Goal: Register for event/course

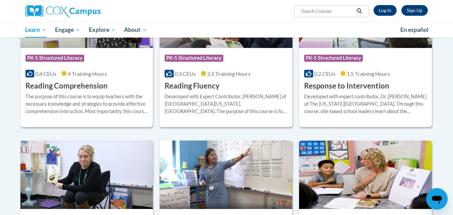
scroll to position [621, 0]
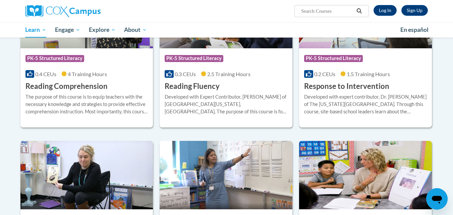
click at [341, 83] on h3 "Response to Intervention" at bounding box center [346, 86] width 85 height 10
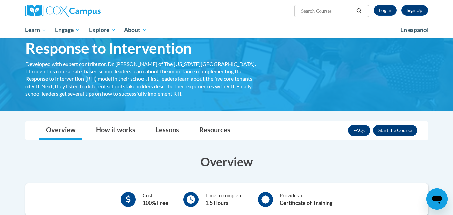
scroll to position [67, 0]
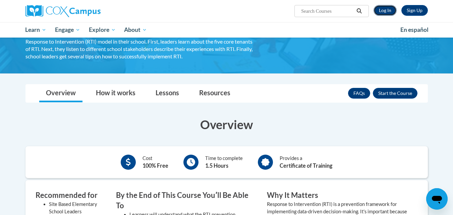
click at [391, 10] on link "Log In" at bounding box center [384, 10] width 23 height 11
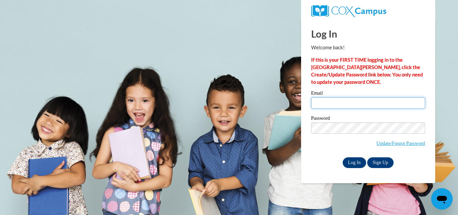
type input "theaslip@cambridge.k12.wi.us"
click at [352, 161] on input "Log In" at bounding box center [353, 162] width 23 height 11
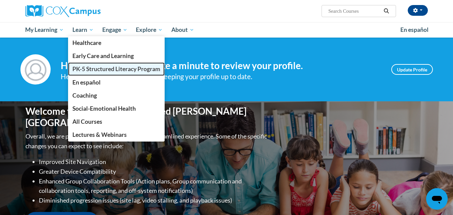
click at [83, 68] on span "PK-5 Structured Literacy Program" at bounding box center [116, 68] width 88 height 7
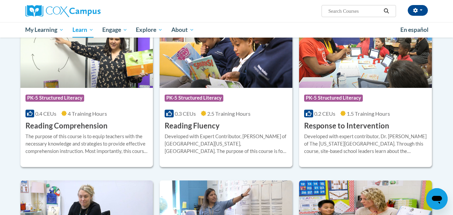
scroll to position [570, 0]
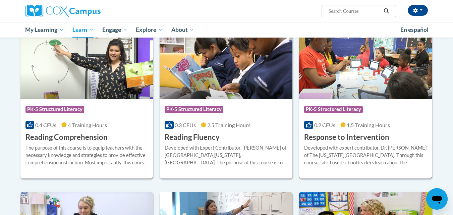
click at [333, 113] on span "PK-5 Structured Literacy" at bounding box center [334, 110] width 60 height 8
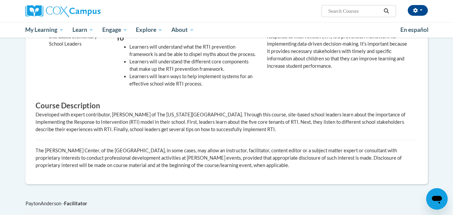
scroll to position [101, 0]
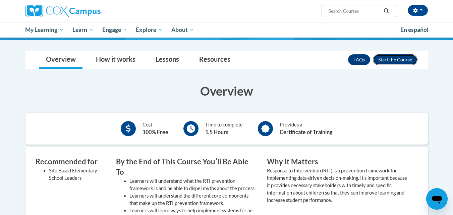
click at [387, 60] on button "Enroll" at bounding box center [395, 59] width 45 height 11
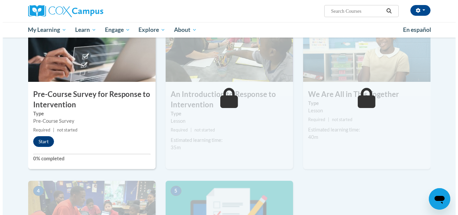
scroll to position [168, 0]
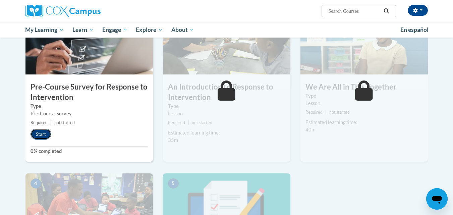
click at [47, 131] on button "Start" at bounding box center [40, 134] width 21 height 11
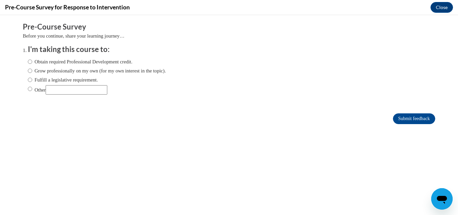
scroll to position [0, 0]
click at [57, 79] on label "Fulfill a legislative requirement." at bounding box center [63, 79] width 70 height 7
click at [32, 79] on input "Fulfill a legislative requirement." at bounding box center [30, 79] width 4 height 7
radio input "true"
click at [406, 122] on input "Submit feedback" at bounding box center [414, 118] width 42 height 11
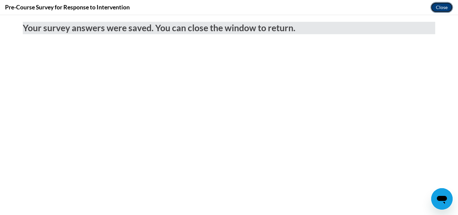
click at [439, 9] on button "Close" at bounding box center [441, 7] width 22 height 11
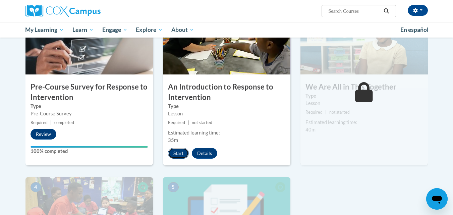
click at [178, 154] on button "Start" at bounding box center [178, 153] width 21 height 11
